Goal: Transaction & Acquisition: Purchase product/service

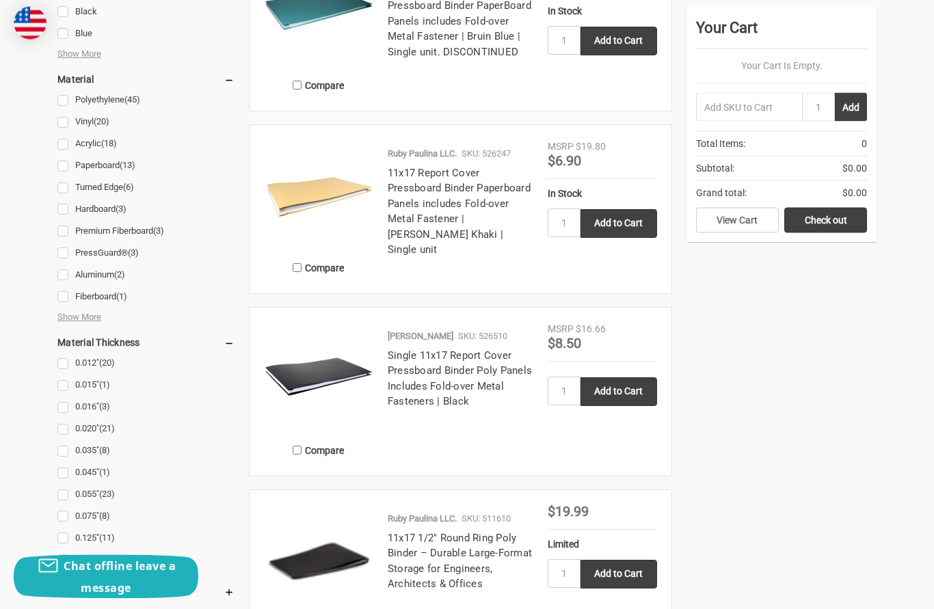
scroll to position [1422, 0]
click at [353, 364] on img at bounding box center [318, 376] width 109 height 109
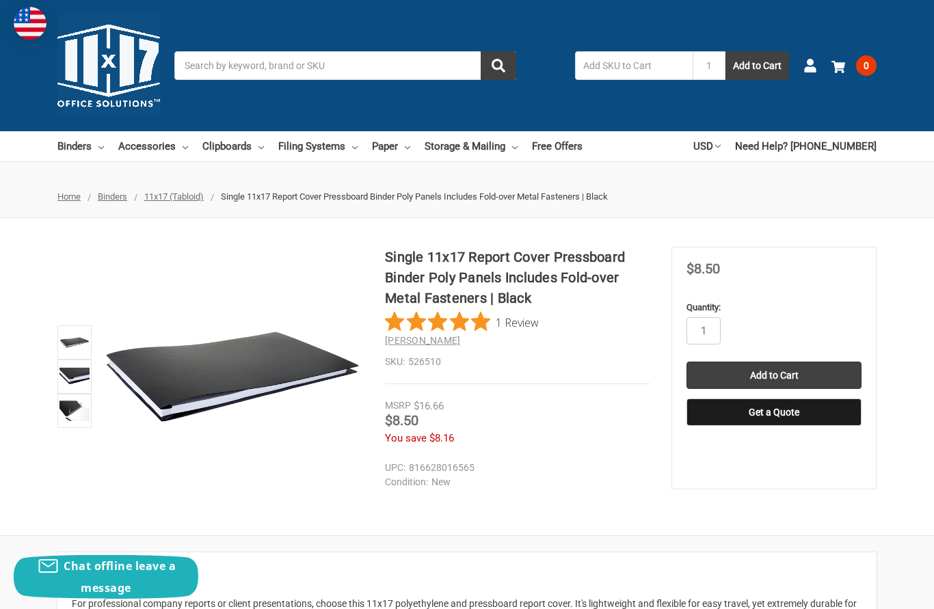
click at [78, 372] on img at bounding box center [74, 377] width 30 height 30
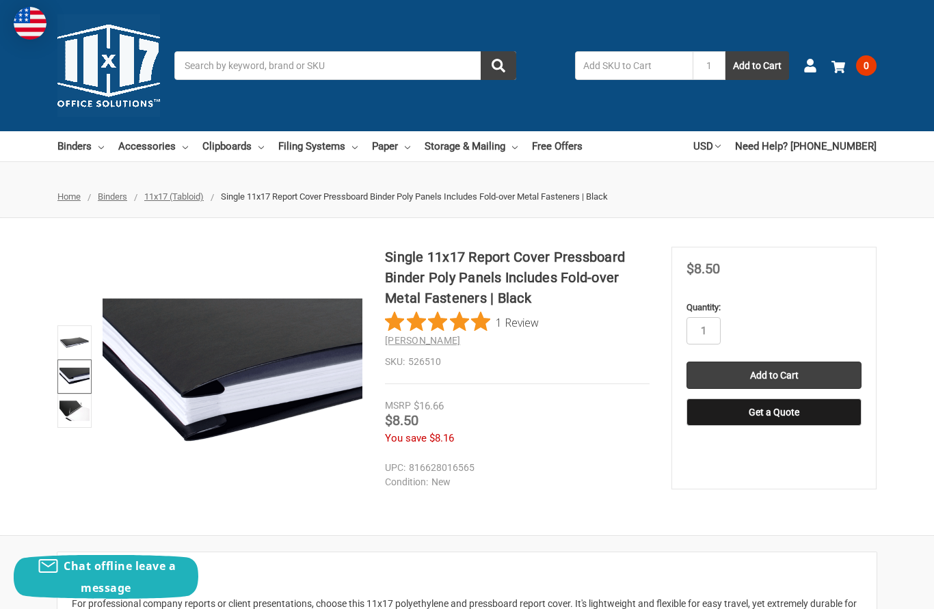
click at [72, 410] on img at bounding box center [74, 411] width 30 height 30
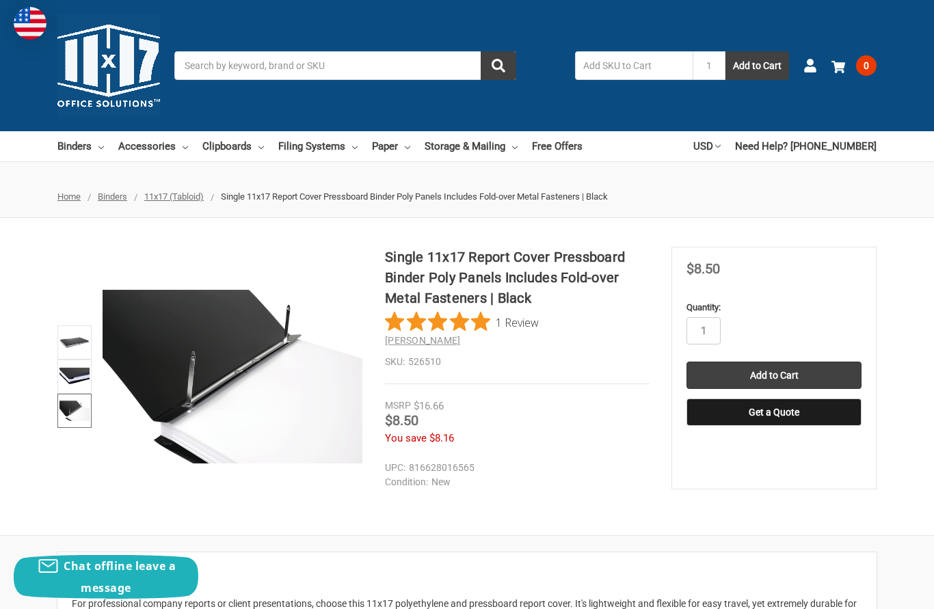
click at [75, 376] on img at bounding box center [74, 377] width 30 height 30
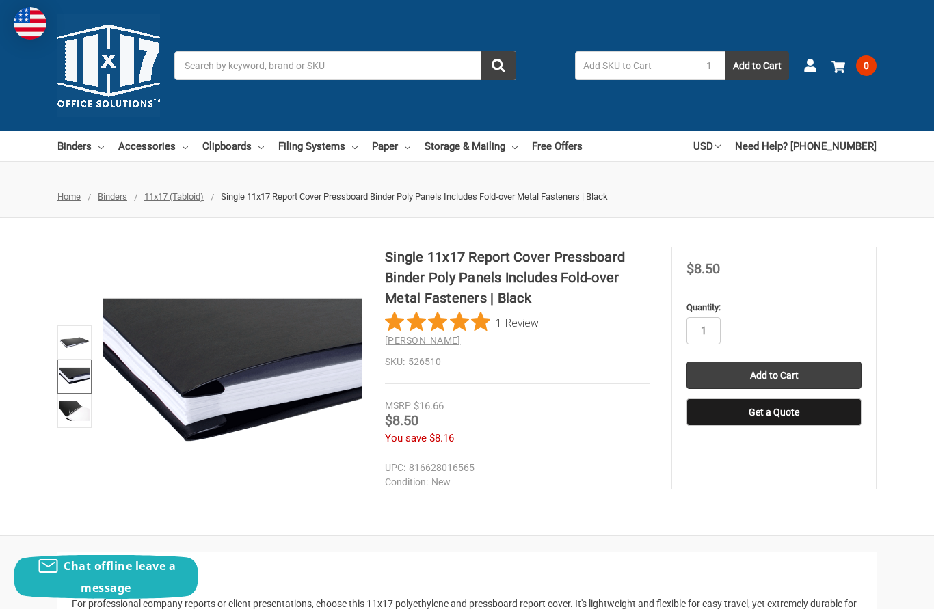
click at [82, 341] on img at bounding box center [74, 342] width 30 height 30
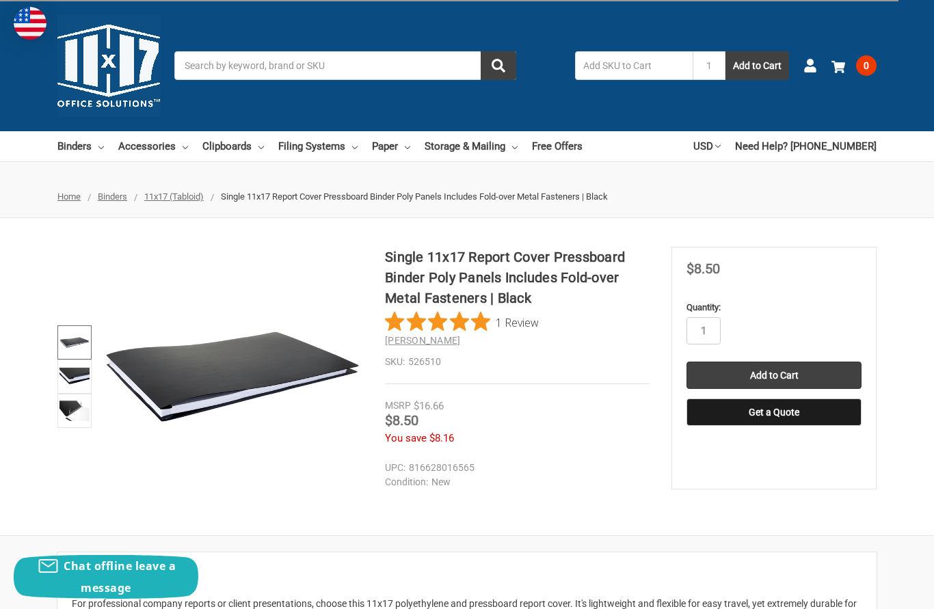
click at [77, 380] on img at bounding box center [74, 377] width 30 height 30
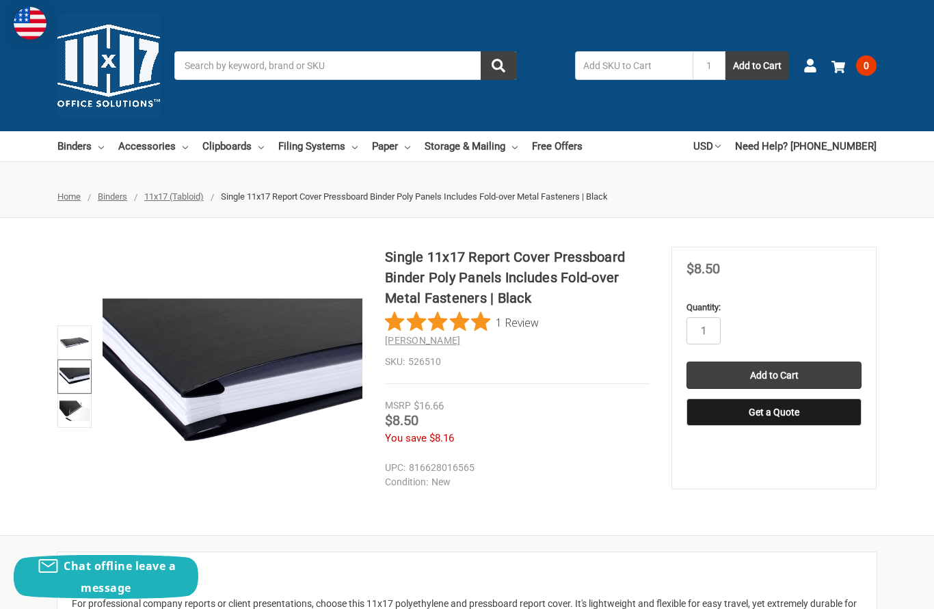
click at [72, 414] on img at bounding box center [74, 411] width 30 height 30
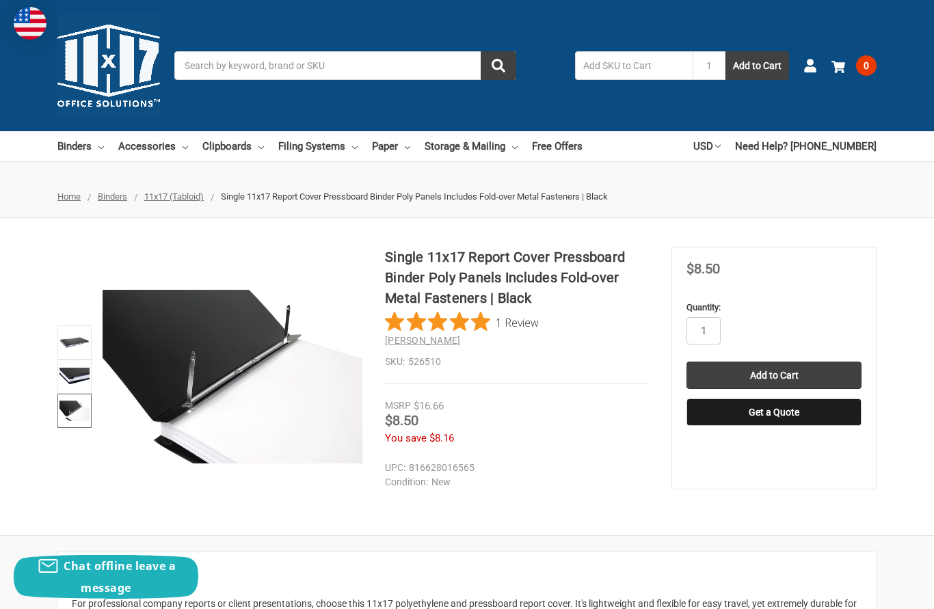
click at [72, 405] on img at bounding box center [74, 411] width 30 height 30
click at [76, 371] on img at bounding box center [74, 377] width 30 height 30
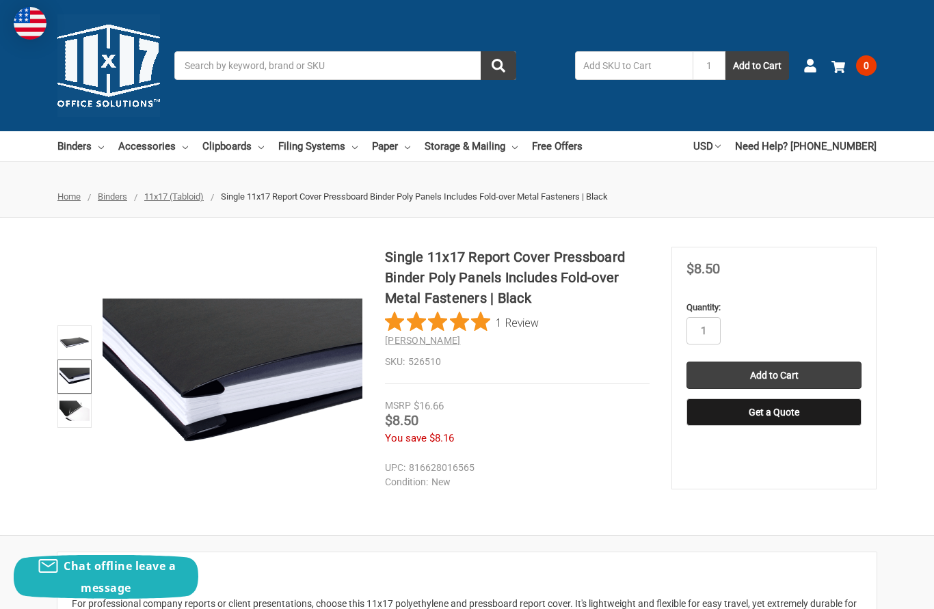
click at [79, 338] on img at bounding box center [74, 342] width 30 height 30
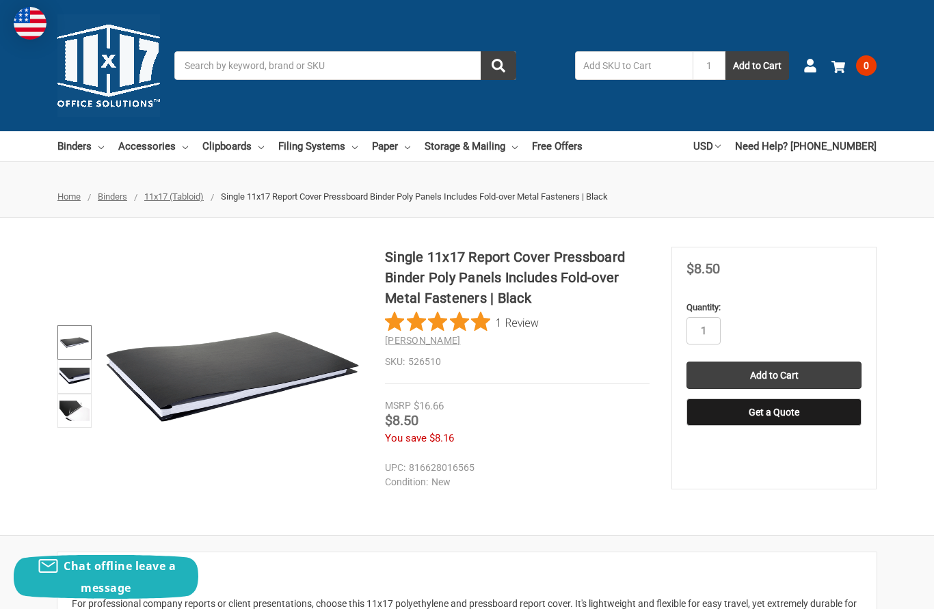
click at [70, 377] on img at bounding box center [74, 377] width 30 height 30
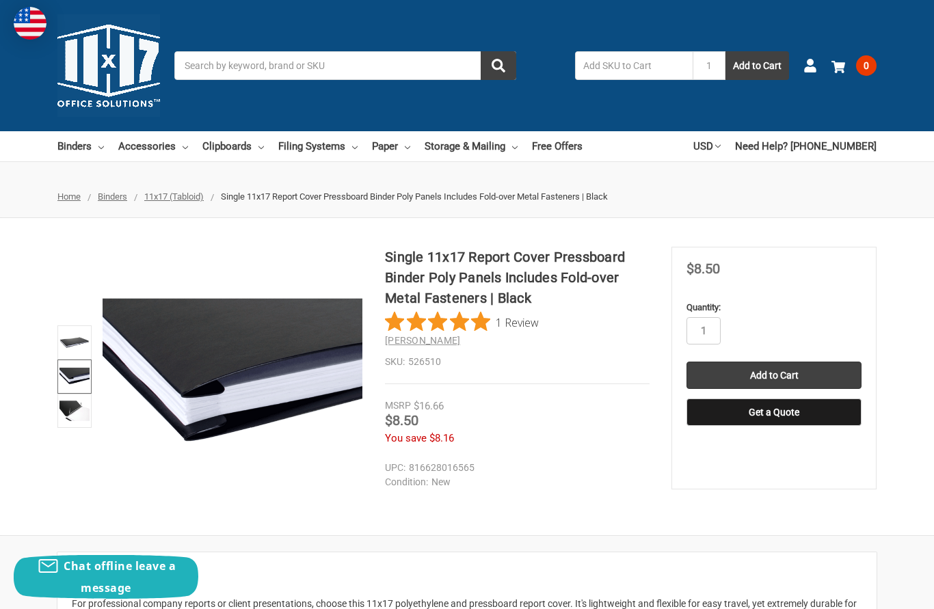
click at [68, 404] on img at bounding box center [74, 411] width 30 height 30
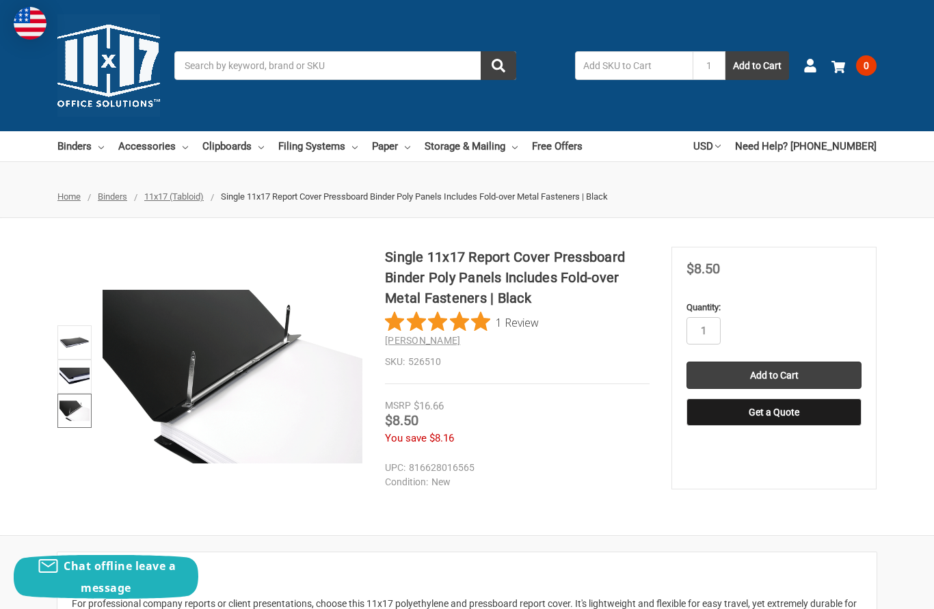
click at [78, 375] on img at bounding box center [74, 377] width 30 height 30
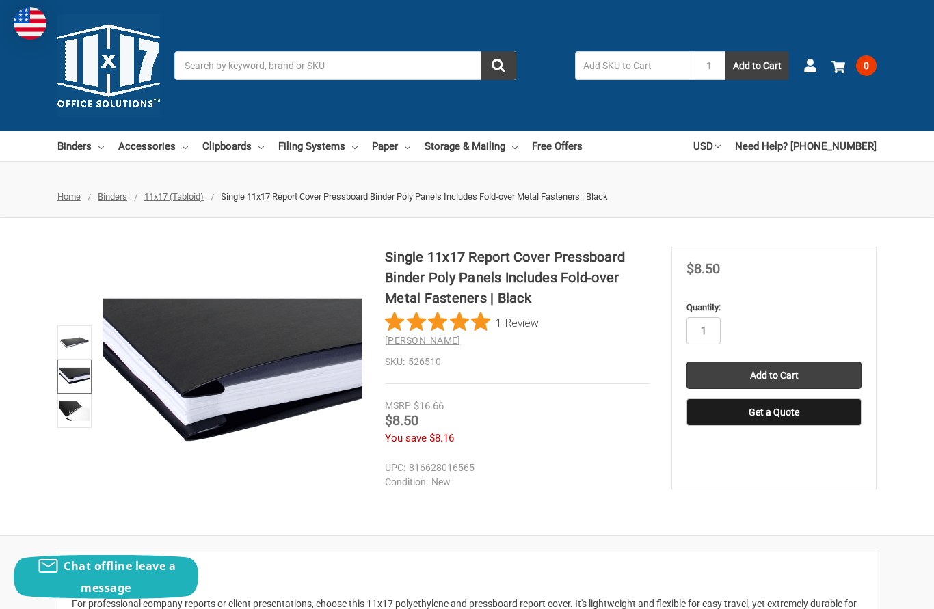
click at [77, 344] on img at bounding box center [74, 342] width 30 height 30
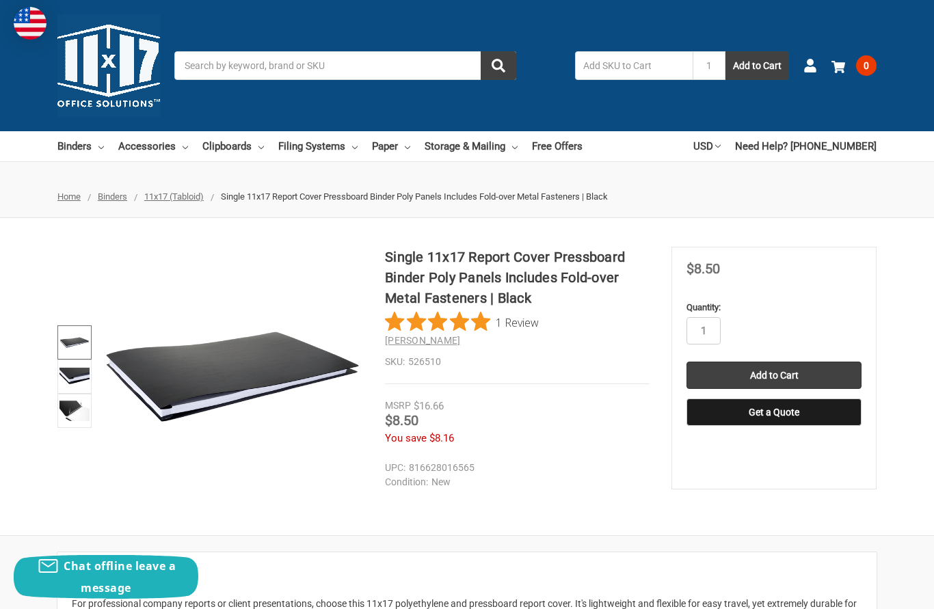
click at [77, 381] on img at bounding box center [74, 377] width 30 height 30
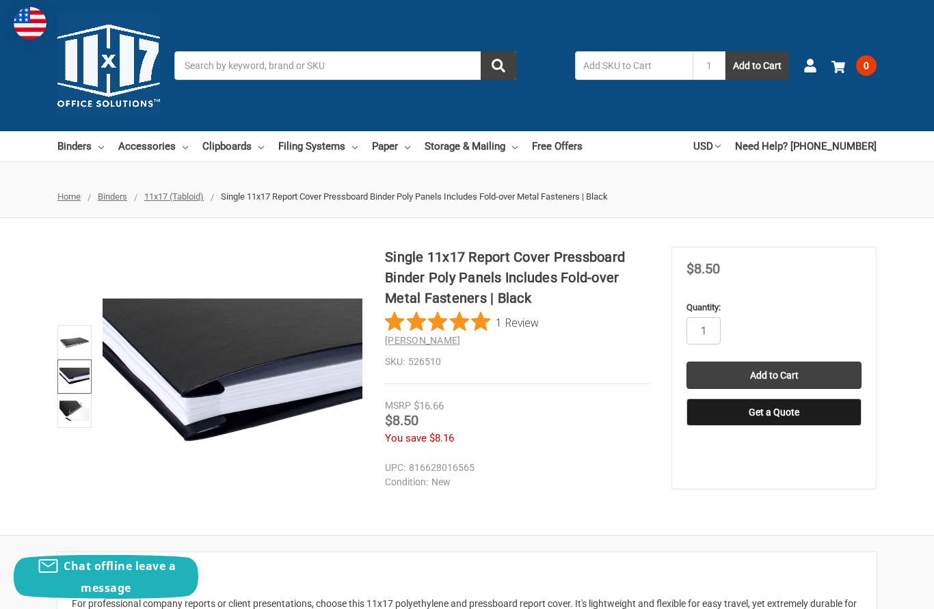
click at [76, 418] on img at bounding box center [74, 411] width 30 height 30
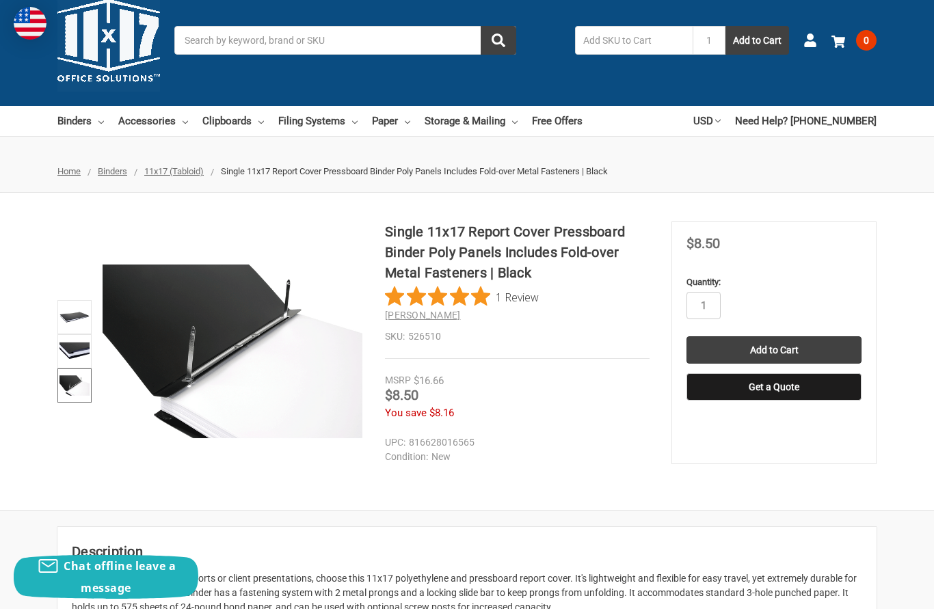
scroll to position [27, 0]
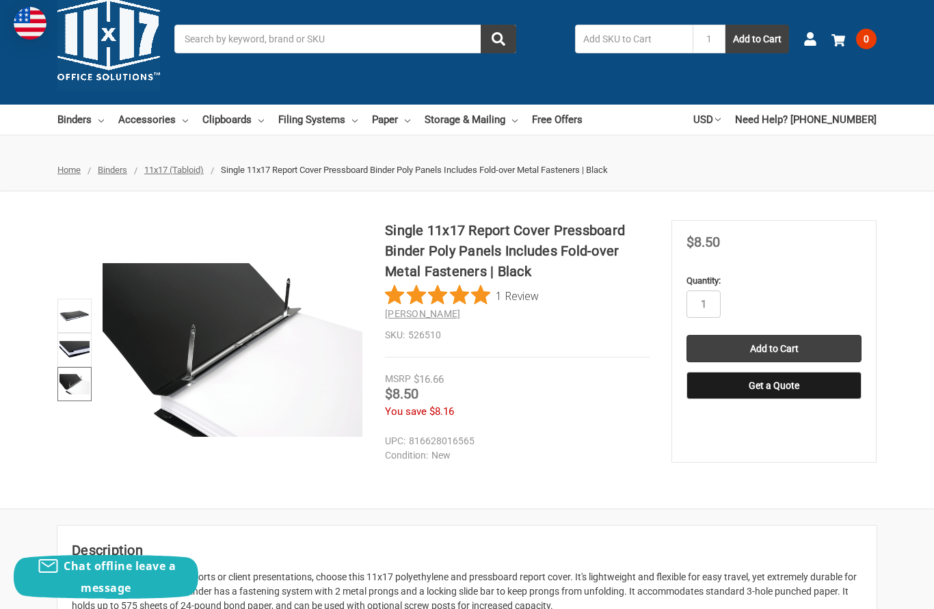
click at [77, 343] on img at bounding box center [74, 350] width 30 height 30
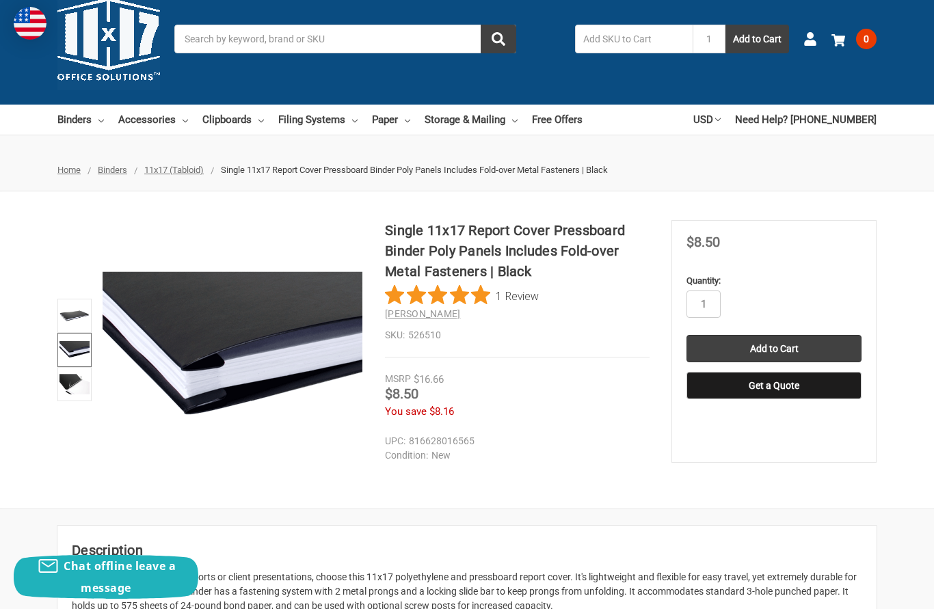
click at [72, 319] on img at bounding box center [74, 316] width 30 height 30
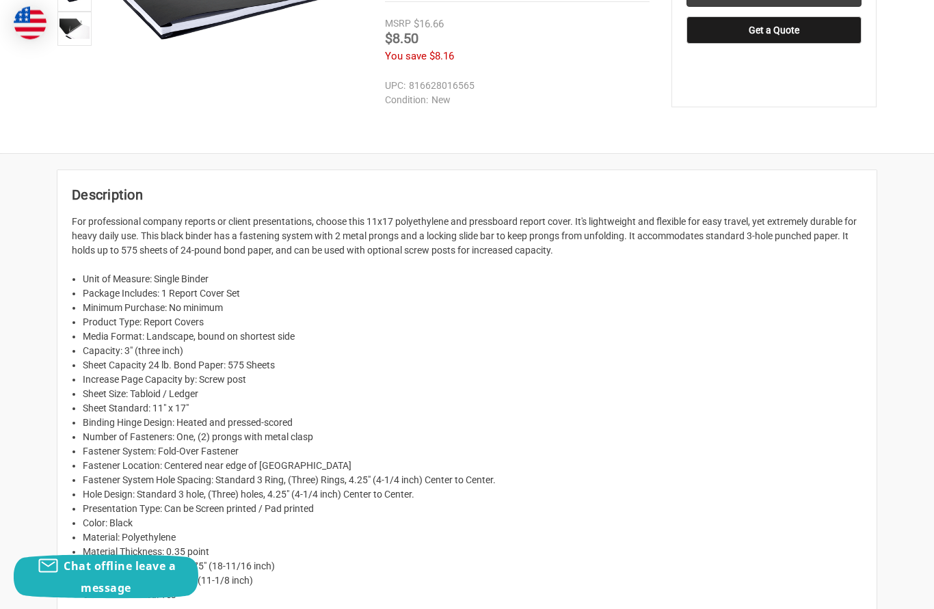
scroll to position [357, 0]
